Goal: Task Accomplishment & Management: Use online tool/utility

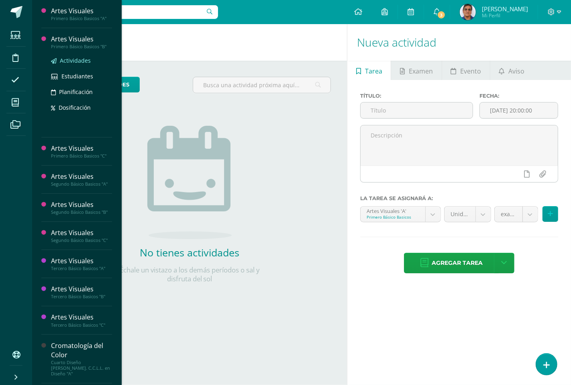
click at [68, 59] on span "Actividades" at bounding box center [75, 61] width 31 height 8
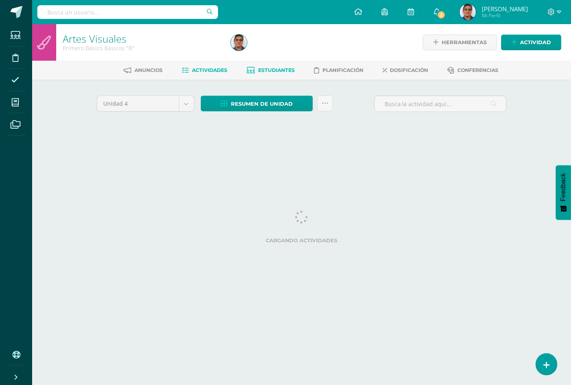
click at [288, 72] on span "Estudiantes" at bounding box center [277, 70] width 37 height 6
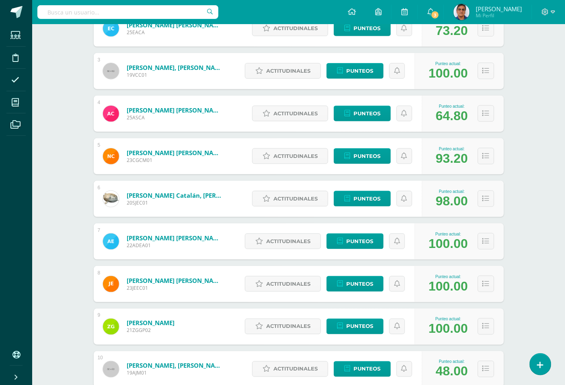
scroll to position [223, 0]
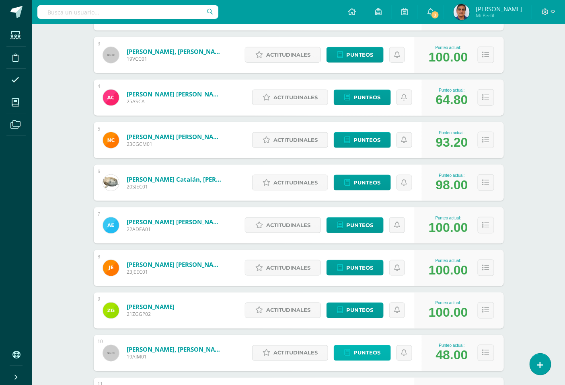
click at [352, 353] on link "Punteos" at bounding box center [362, 353] width 57 height 16
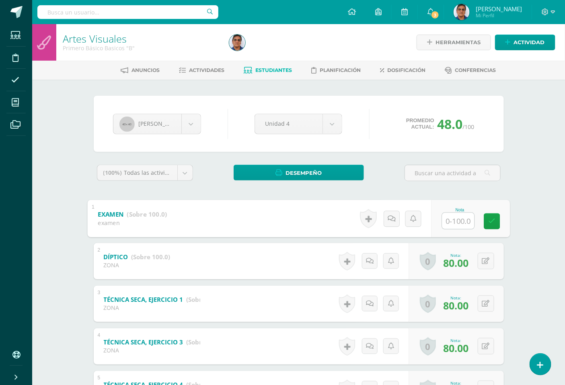
click at [451, 219] on input "text" at bounding box center [458, 221] width 32 height 16
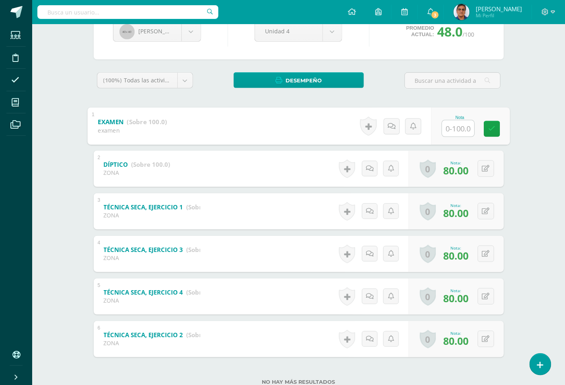
scroll to position [73, 0]
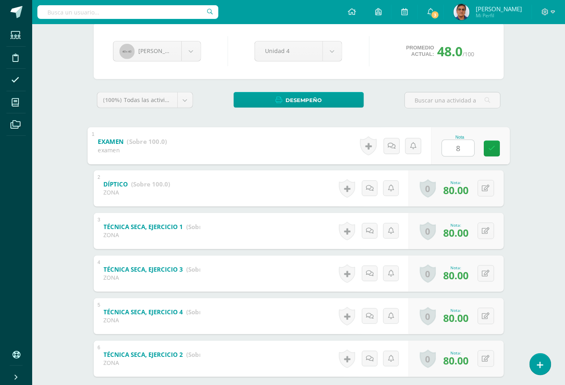
type input "80"
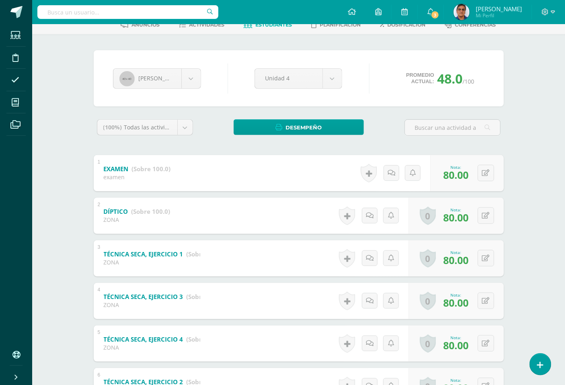
scroll to position [0, 0]
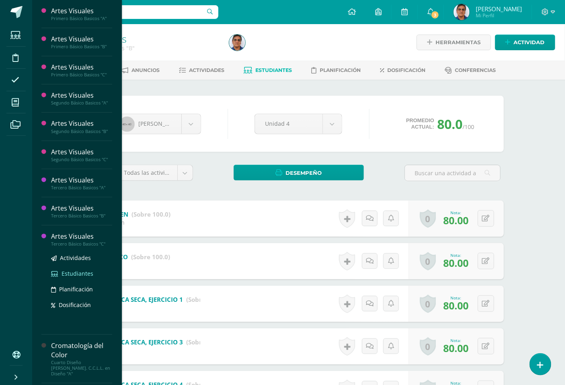
click at [70, 271] on span "Estudiantes" at bounding box center [77, 274] width 32 height 8
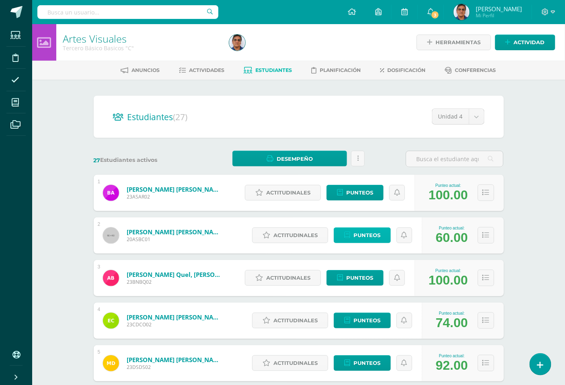
click at [377, 235] on span "Punteos" at bounding box center [366, 235] width 27 height 15
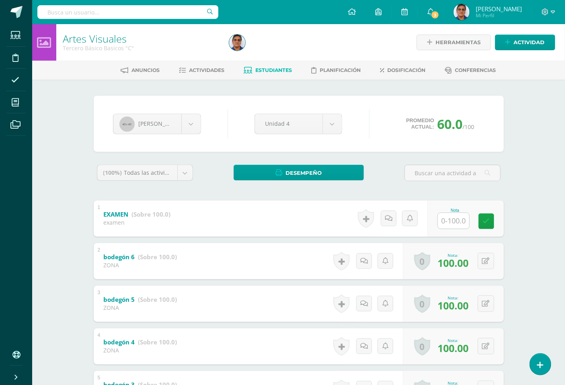
click at [457, 220] on input "text" at bounding box center [453, 221] width 31 height 16
type input "80"
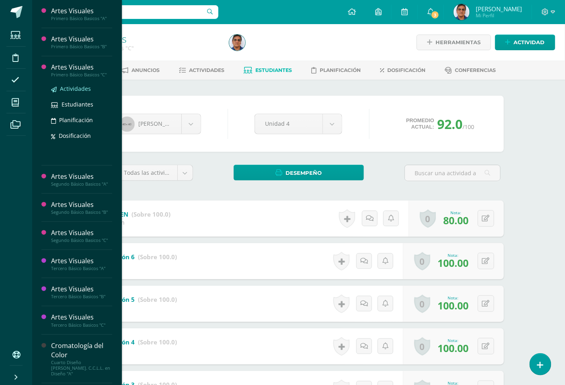
click at [75, 89] on span "Actividades" at bounding box center [75, 89] width 31 height 8
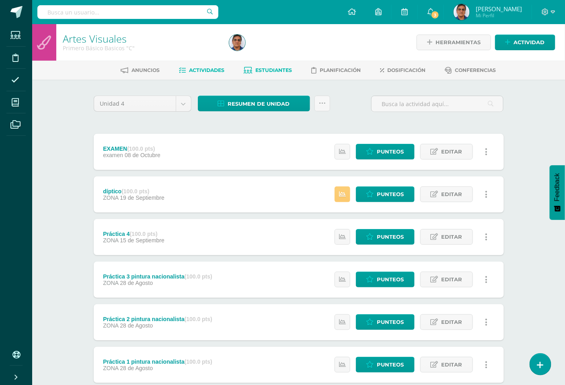
click at [274, 68] on span "Estudiantes" at bounding box center [273, 70] width 37 height 6
